Goal: Navigation & Orientation: Find specific page/section

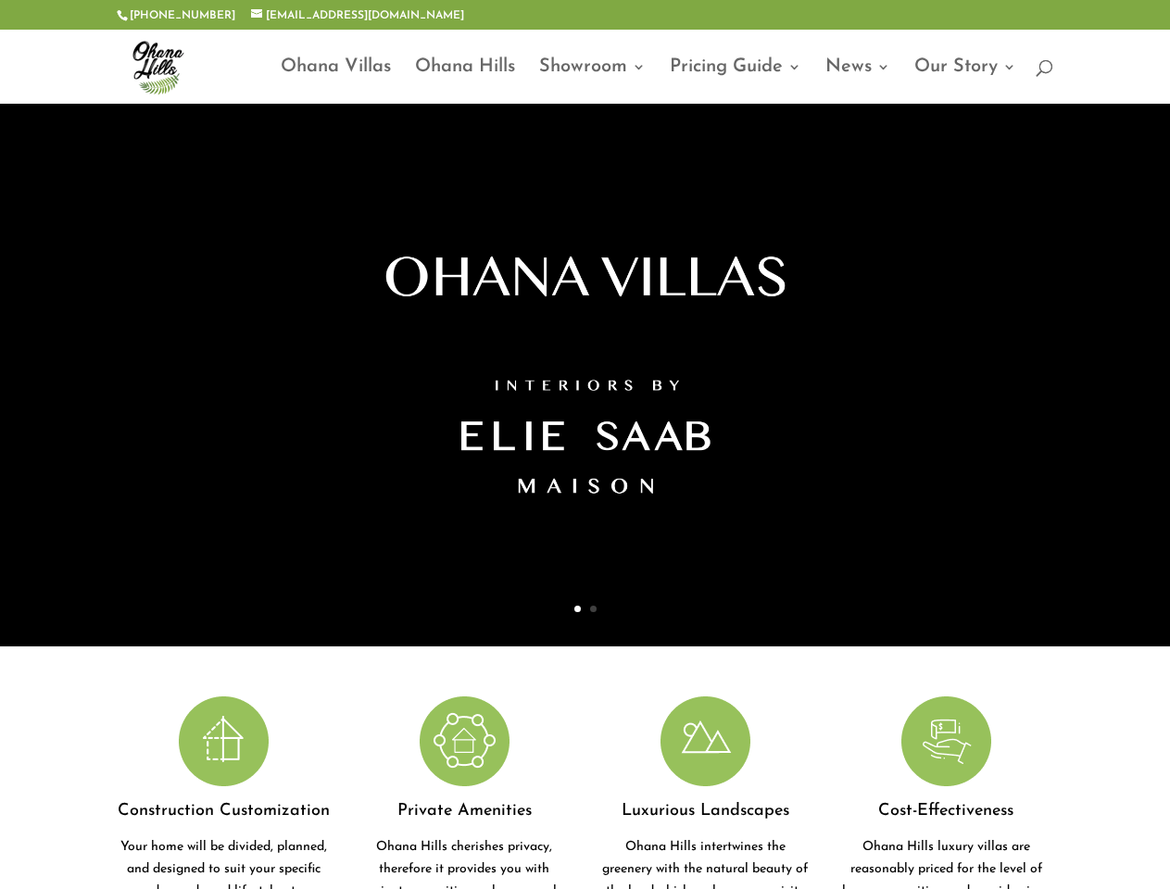
click at [584, 445] on div at bounding box center [584, 375] width 1029 height 543
click at [584, 67] on link "Showroom" at bounding box center [592, 82] width 107 height 44
click at [584, 375] on div at bounding box center [584, 274] width 1029 height 341
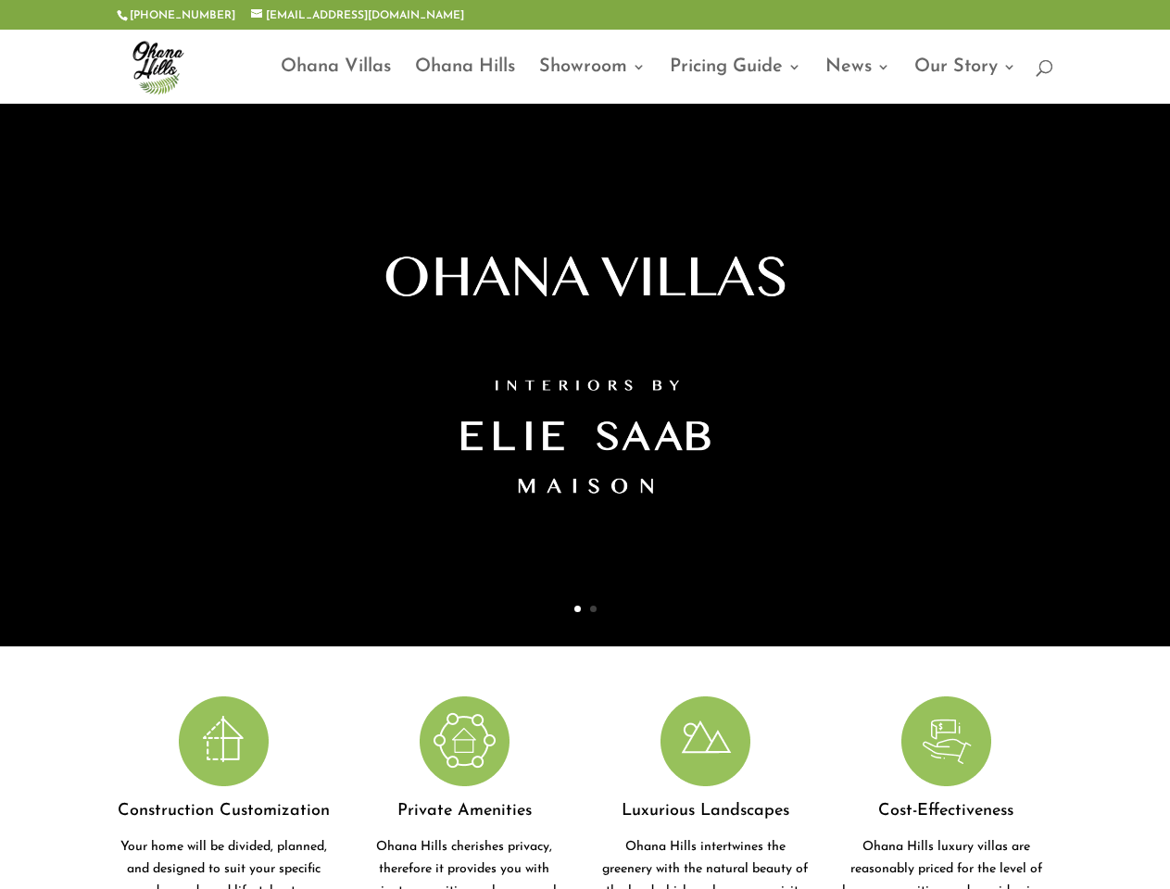
click at [12, 375] on div at bounding box center [585, 375] width 1170 height 543
click at [1158, 375] on div at bounding box center [585, 375] width 1170 height 543
click at [584, 793] on div "Construction Customization Your home will be divided, planned, and designed to …" at bounding box center [584, 810] width 935 height 228
click at [223, 793] on div at bounding box center [223, 745] width 213 height 99
click at [464, 793] on div at bounding box center [463, 745] width 213 height 99
